Goal: Navigation & Orientation: Find specific page/section

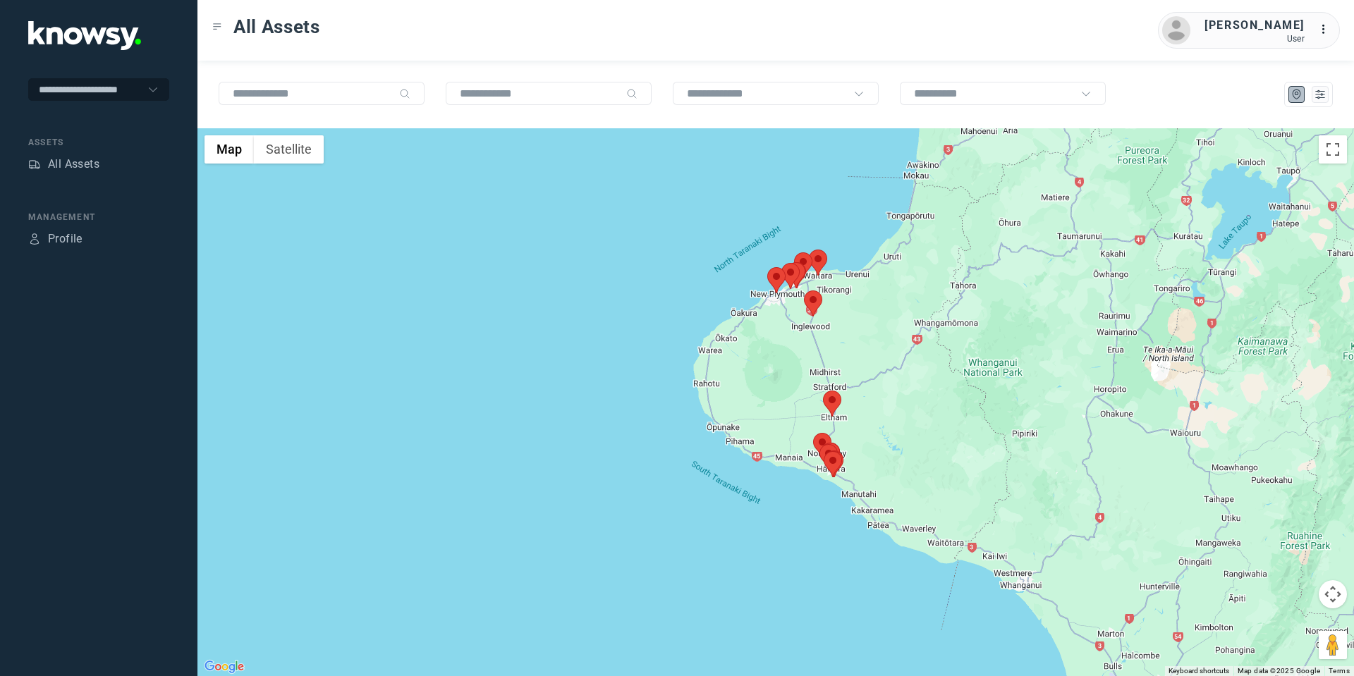
click at [804, 291] on area at bounding box center [804, 291] width 0 height 0
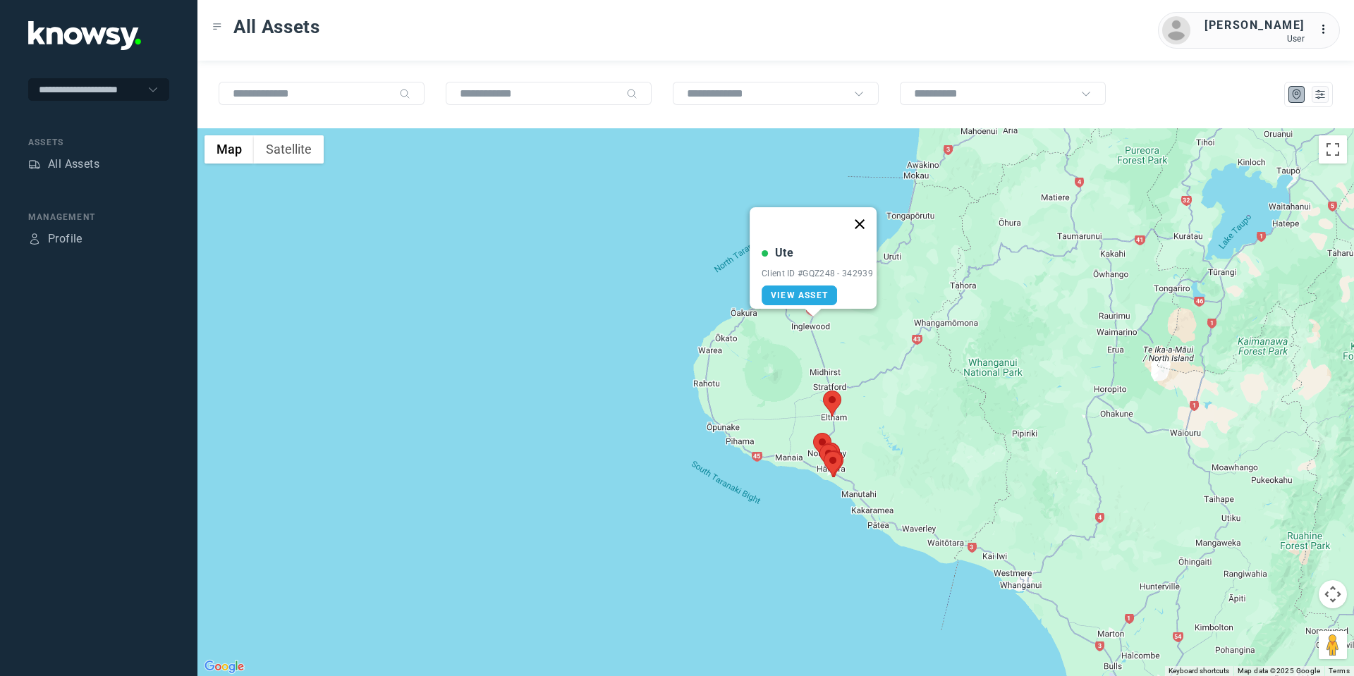
click at [874, 212] on button "Close" at bounding box center [860, 224] width 34 height 34
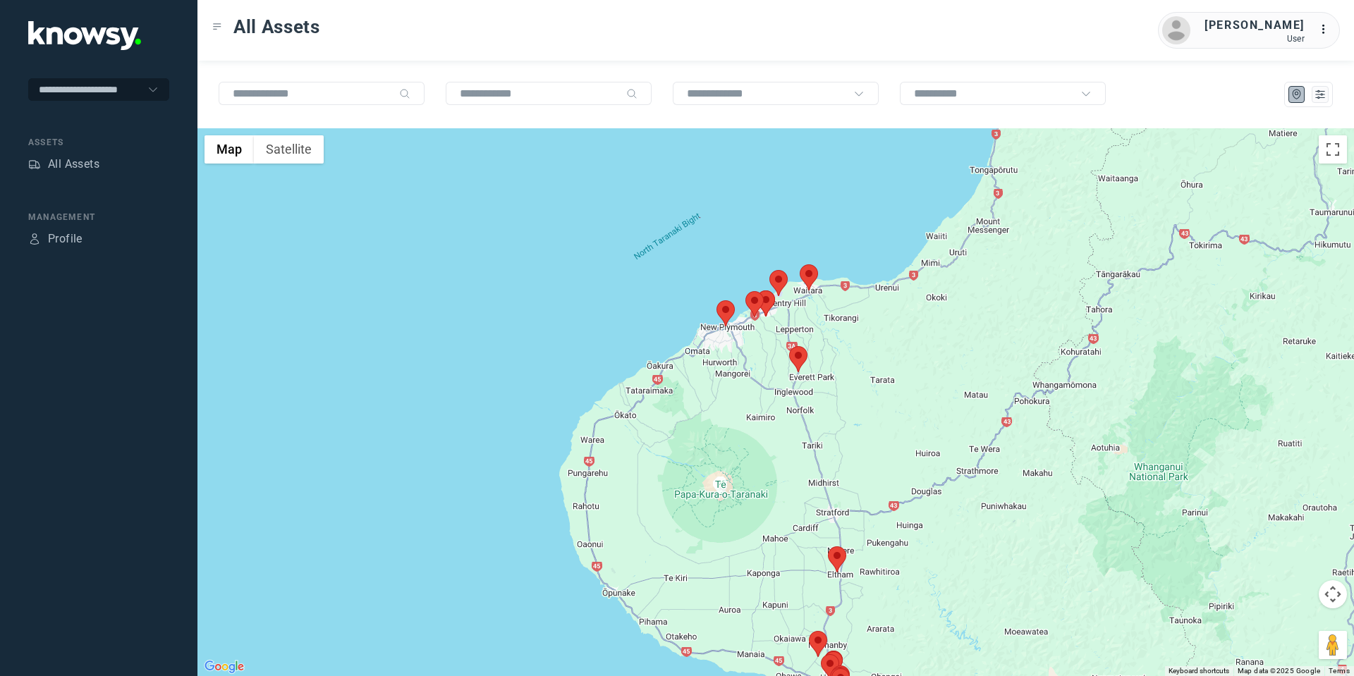
click at [800, 265] on area at bounding box center [800, 265] width 0 height 0
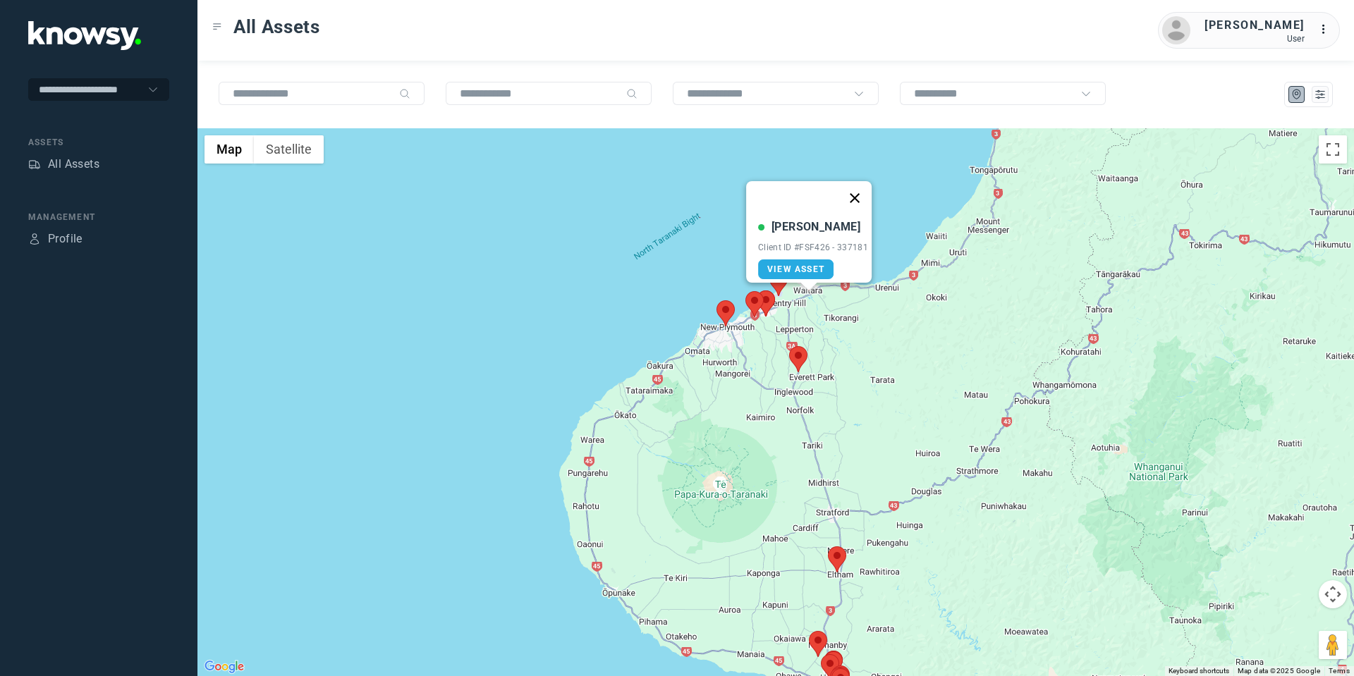
click at [862, 190] on button "Close" at bounding box center [855, 198] width 34 height 34
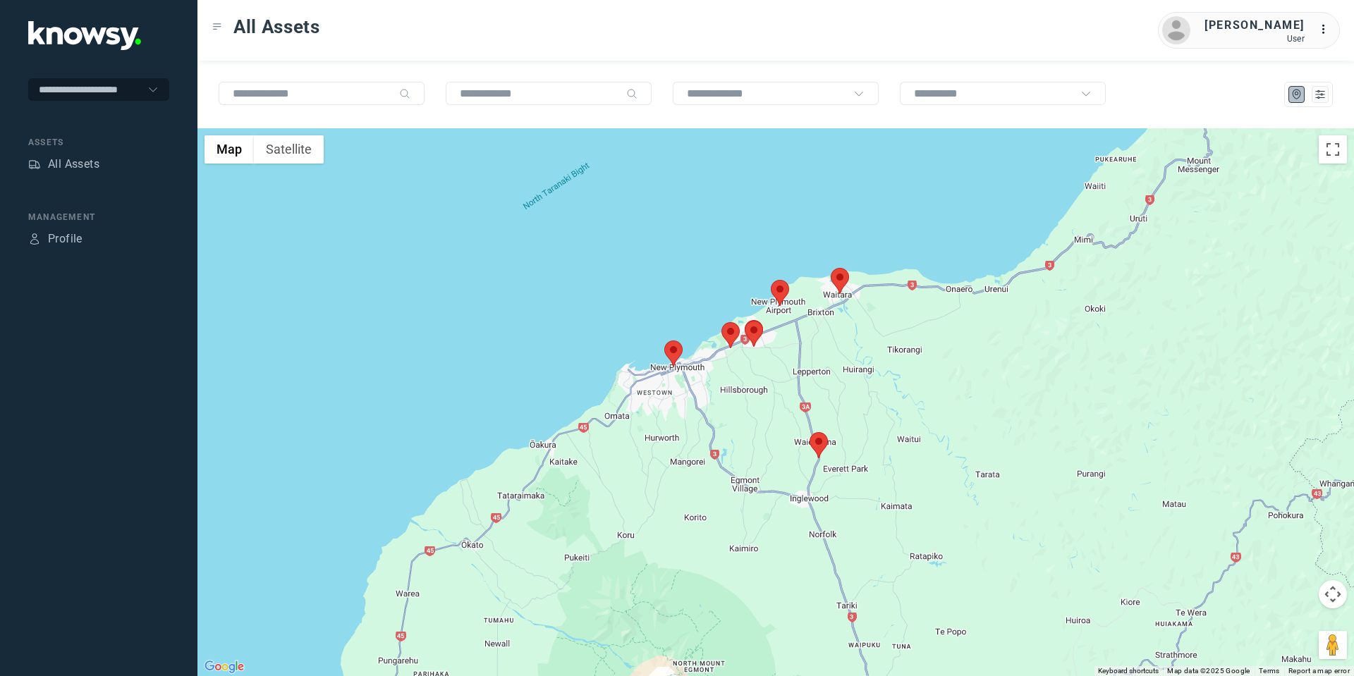
click at [745, 321] on area at bounding box center [745, 321] width 0 height 0
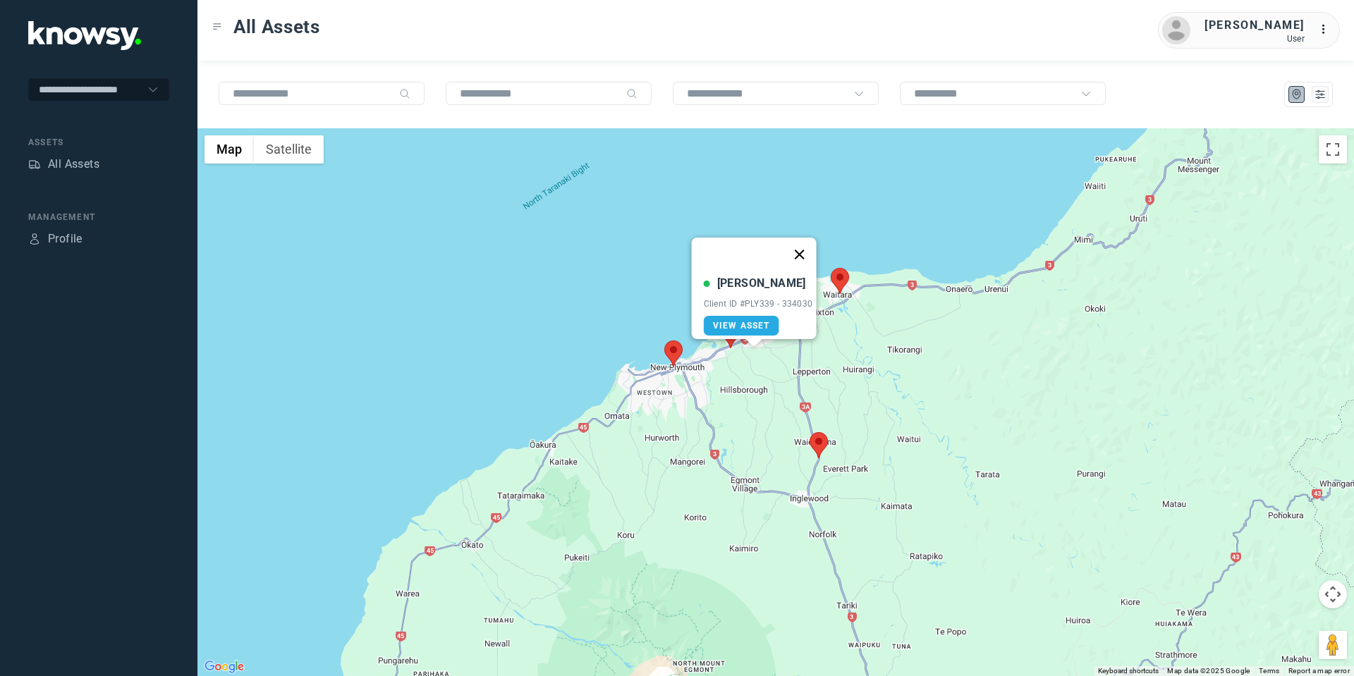
click at [808, 241] on button "Close" at bounding box center [799, 255] width 34 height 34
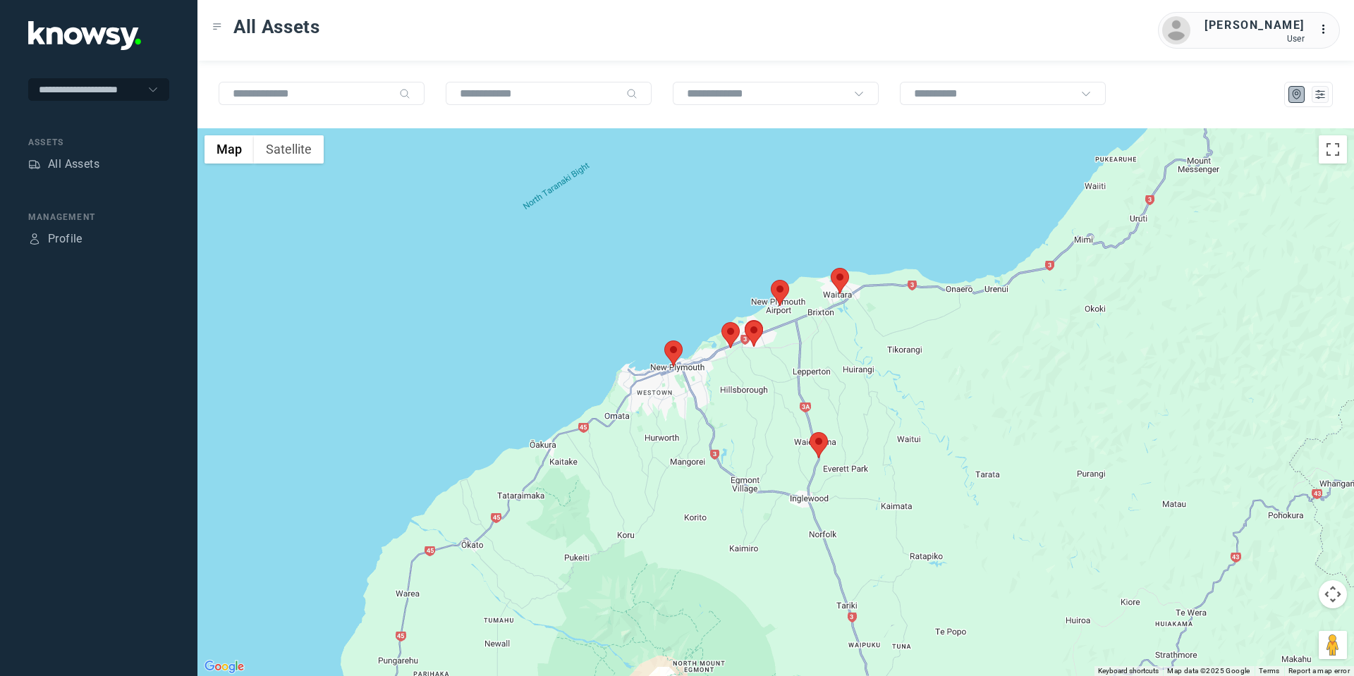
click at [722, 322] on area at bounding box center [722, 322] width 0 height 0
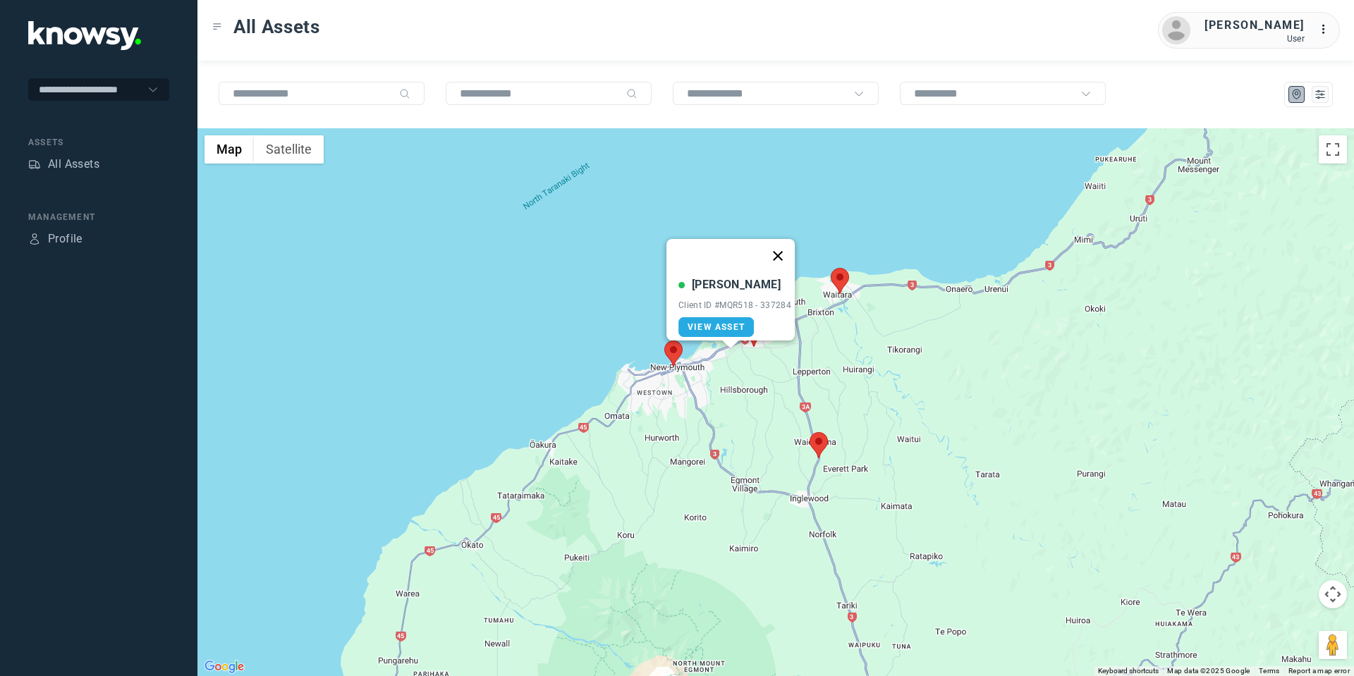
click at [781, 248] on button "Close" at bounding box center [778, 256] width 34 height 34
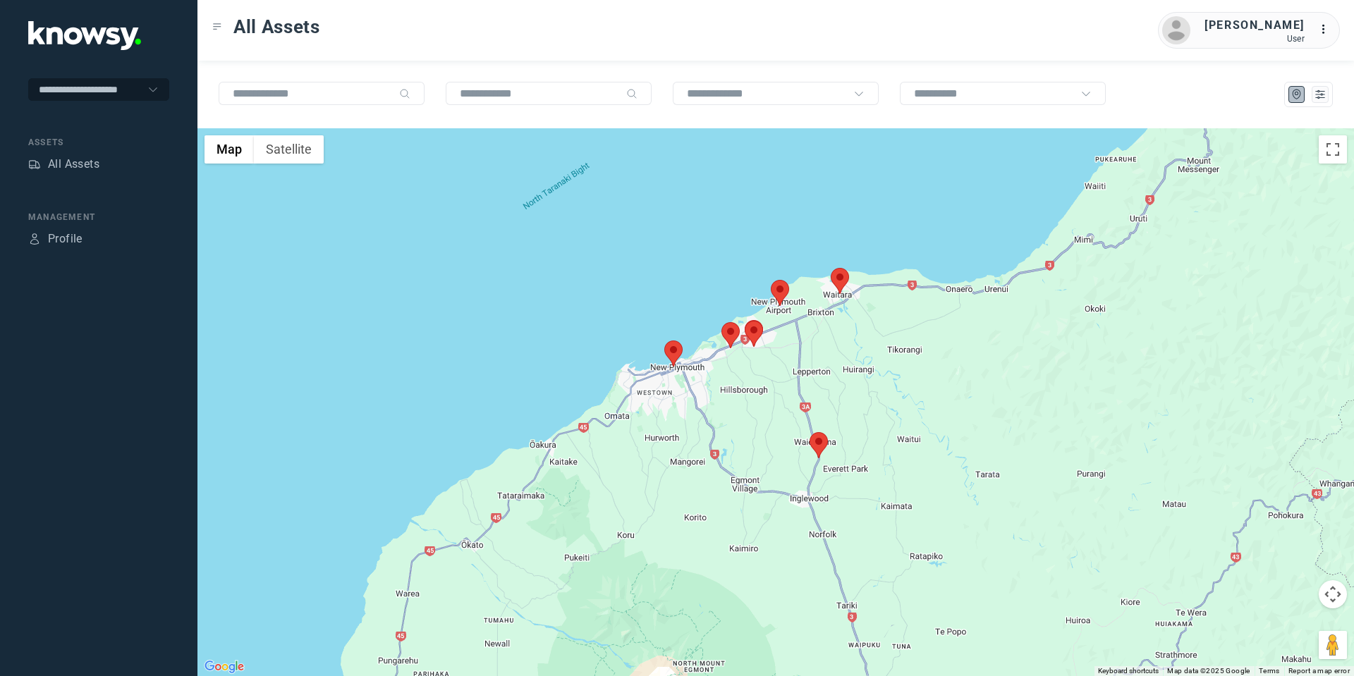
click at [664, 341] on area at bounding box center [664, 341] width 0 height 0
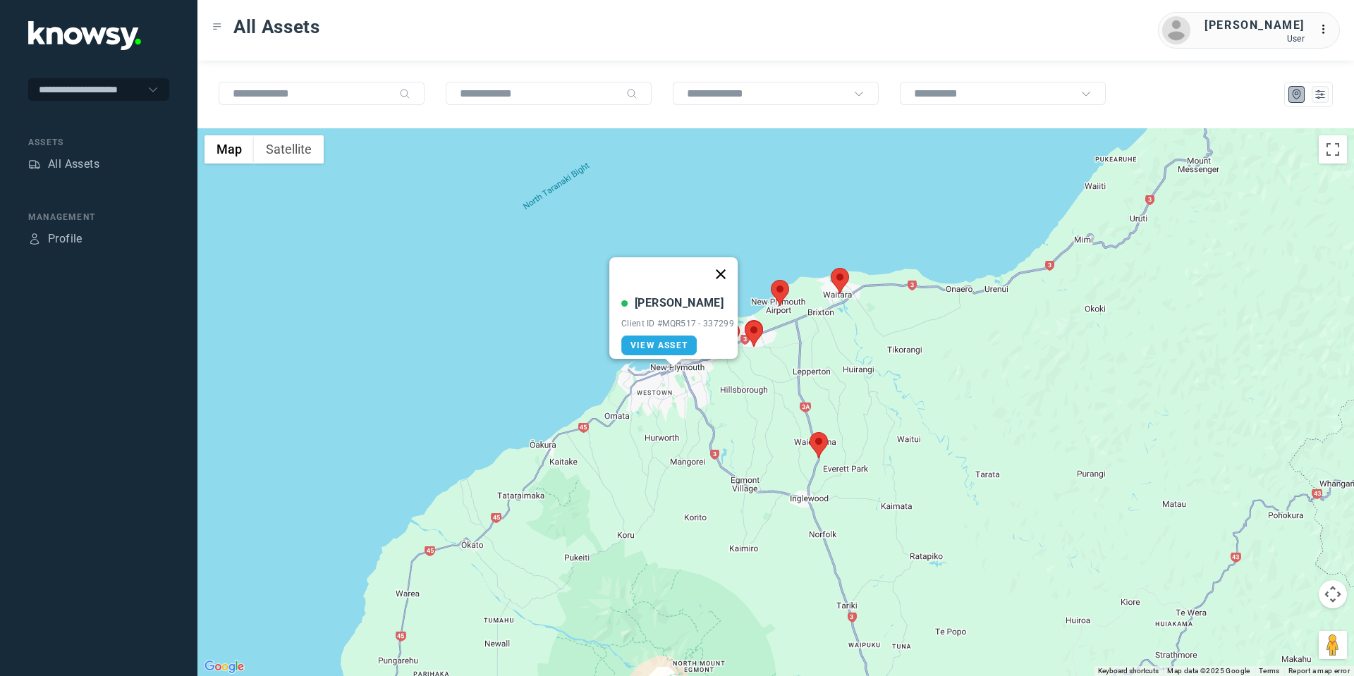
click at [730, 269] on button "Close" at bounding box center [721, 274] width 34 height 34
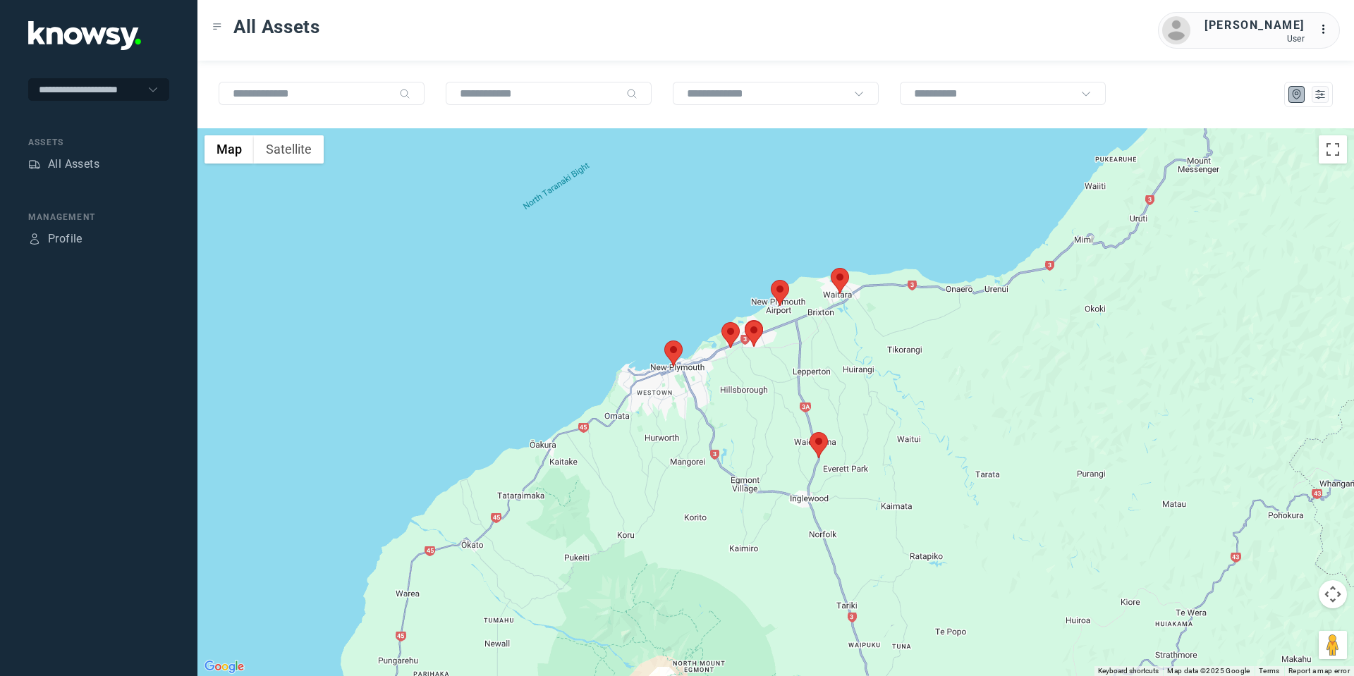
click at [831, 268] on area at bounding box center [831, 268] width 0 height 0
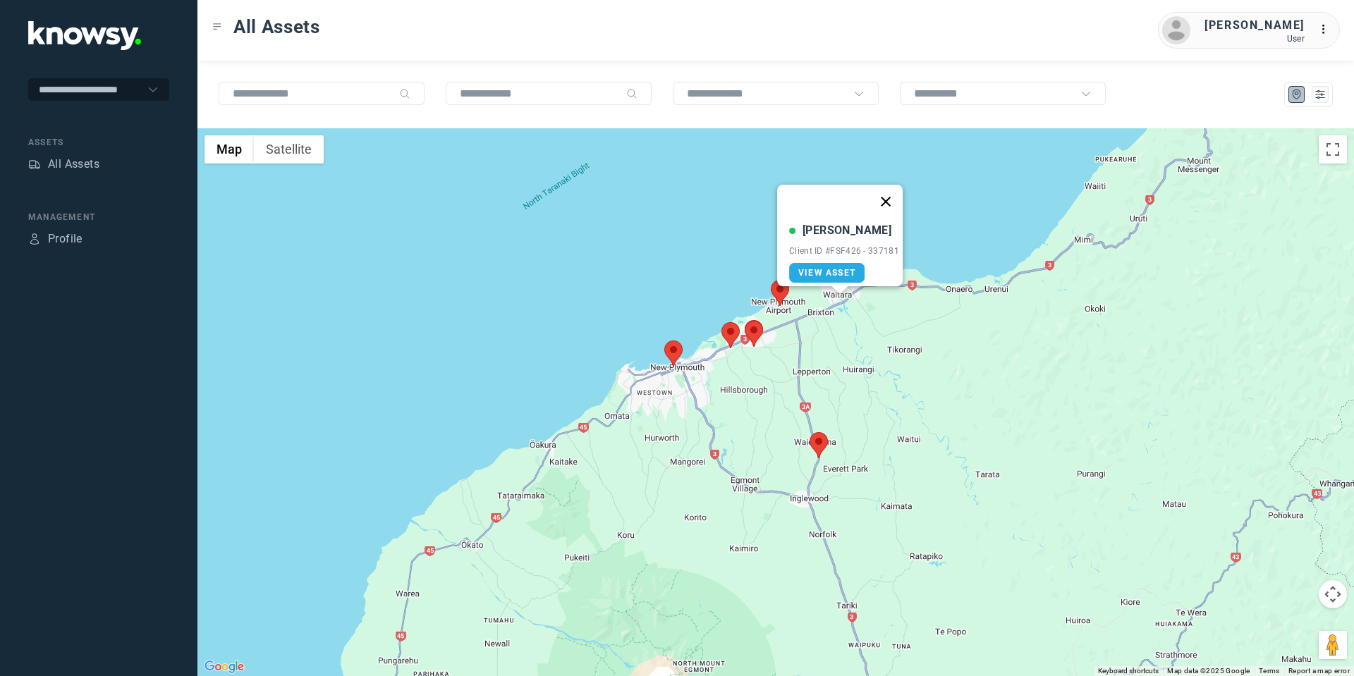
click at [892, 185] on button "Close" at bounding box center [886, 202] width 34 height 34
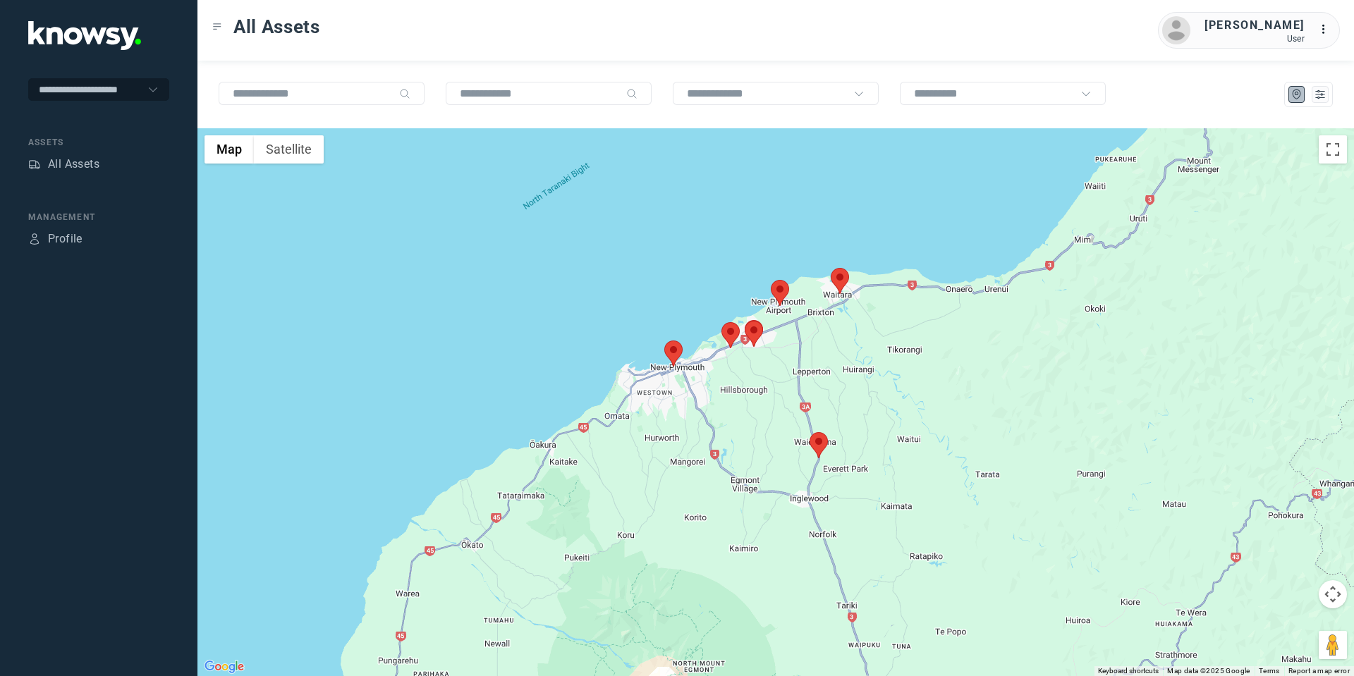
click at [810, 432] on area at bounding box center [810, 432] width 0 height 0
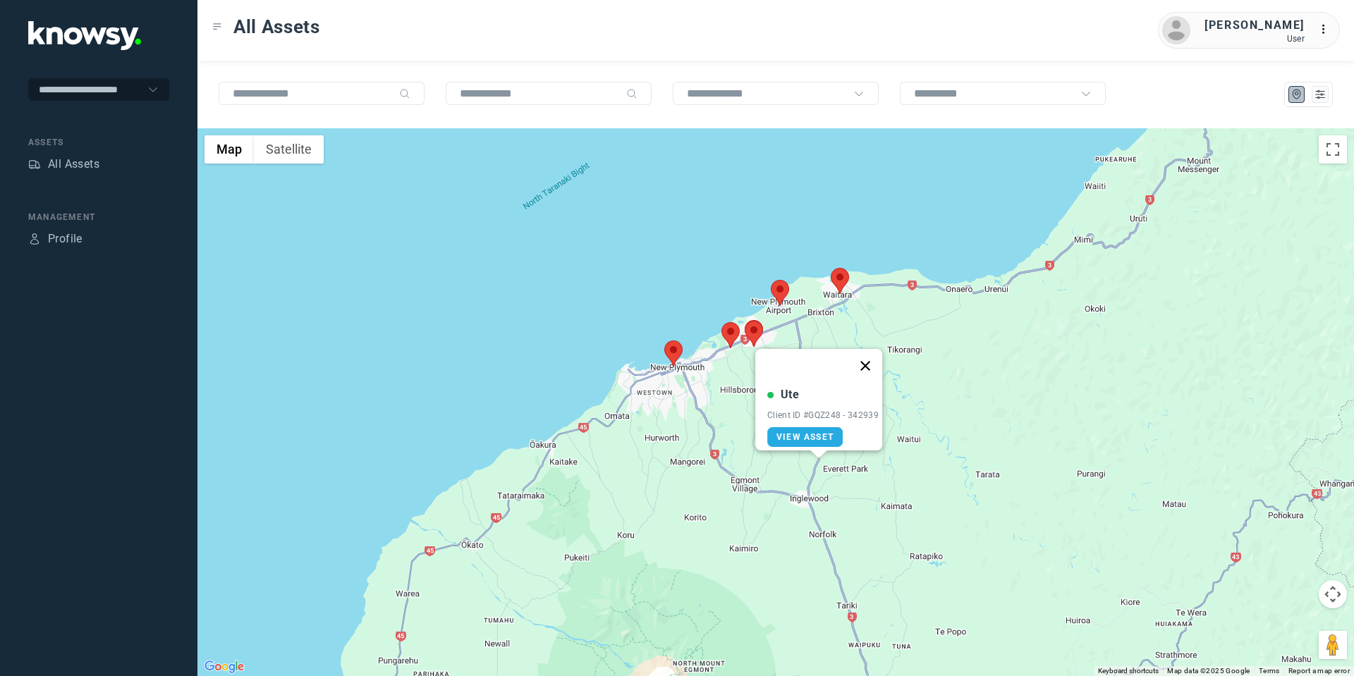
click at [870, 357] on button "Close" at bounding box center [866, 366] width 34 height 34
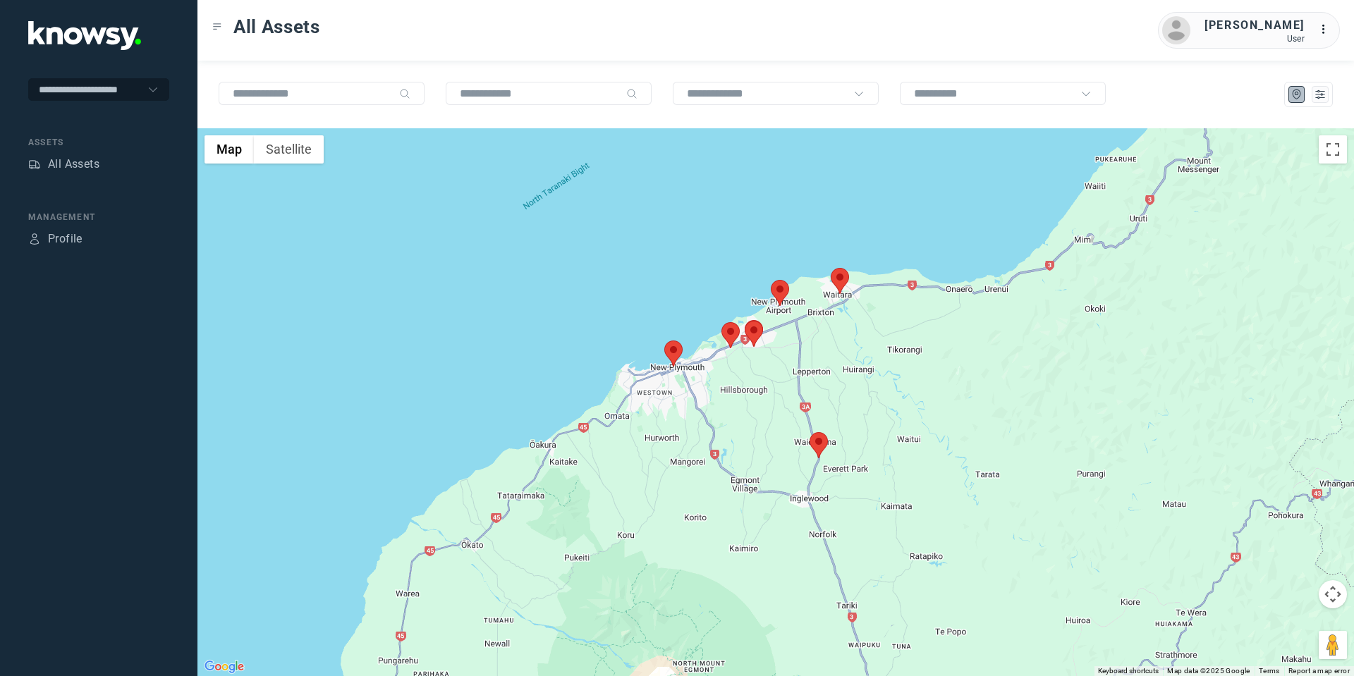
click at [745, 321] on area at bounding box center [745, 321] width 0 height 0
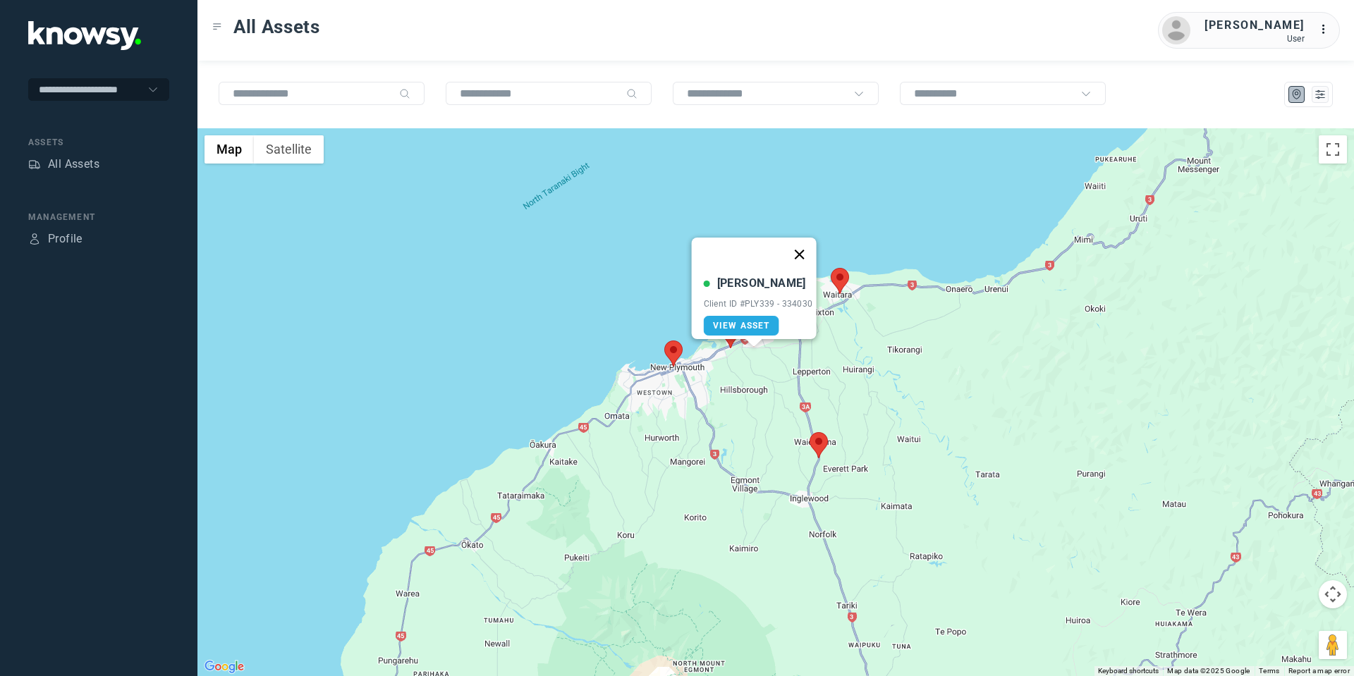
click at [802, 246] on button "Close" at bounding box center [799, 255] width 34 height 34
